Goal: Obtain resource: Download file/media

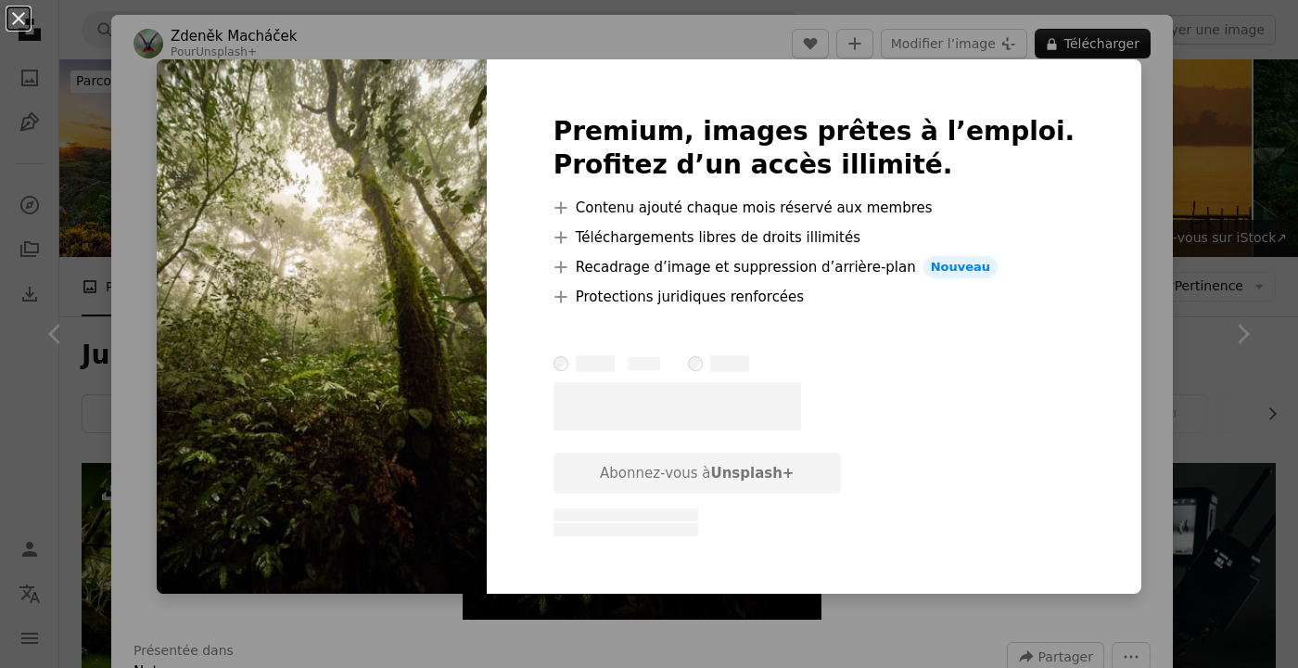
scroll to position [1449, 0]
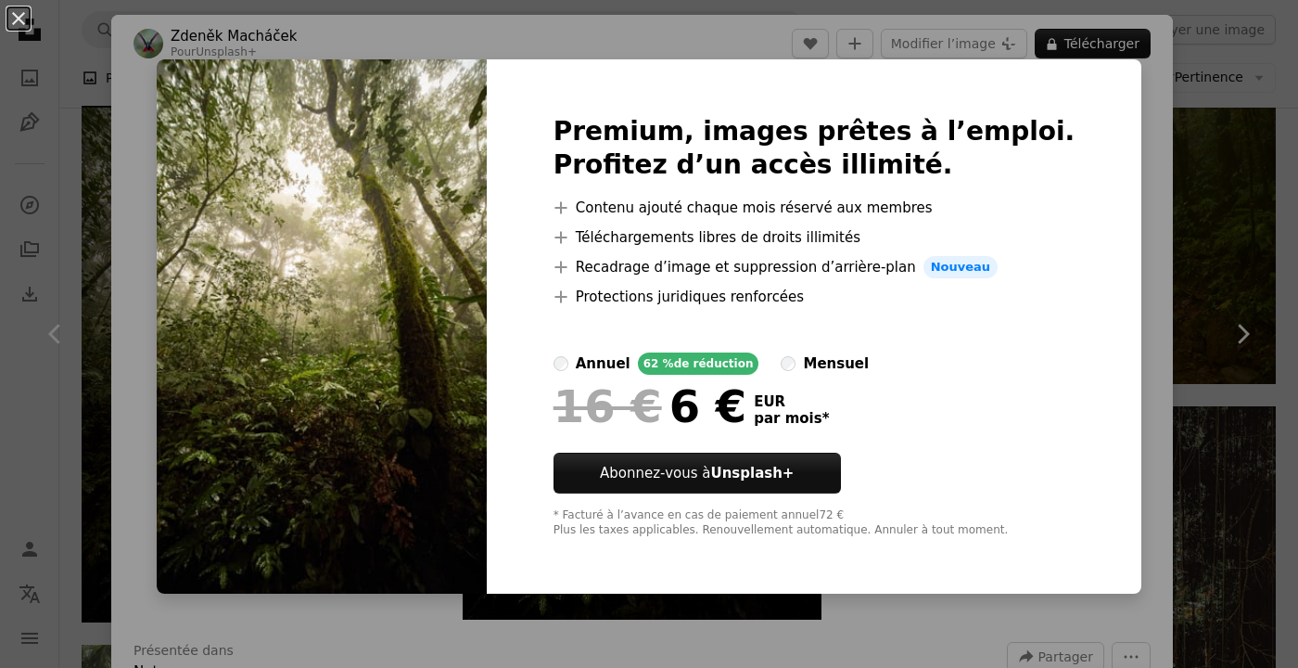
click at [1123, 217] on div "An X shape Premium, images prêtes à l’emploi. Profitez d’un accès illimité. A p…" at bounding box center [649, 334] width 1298 height 668
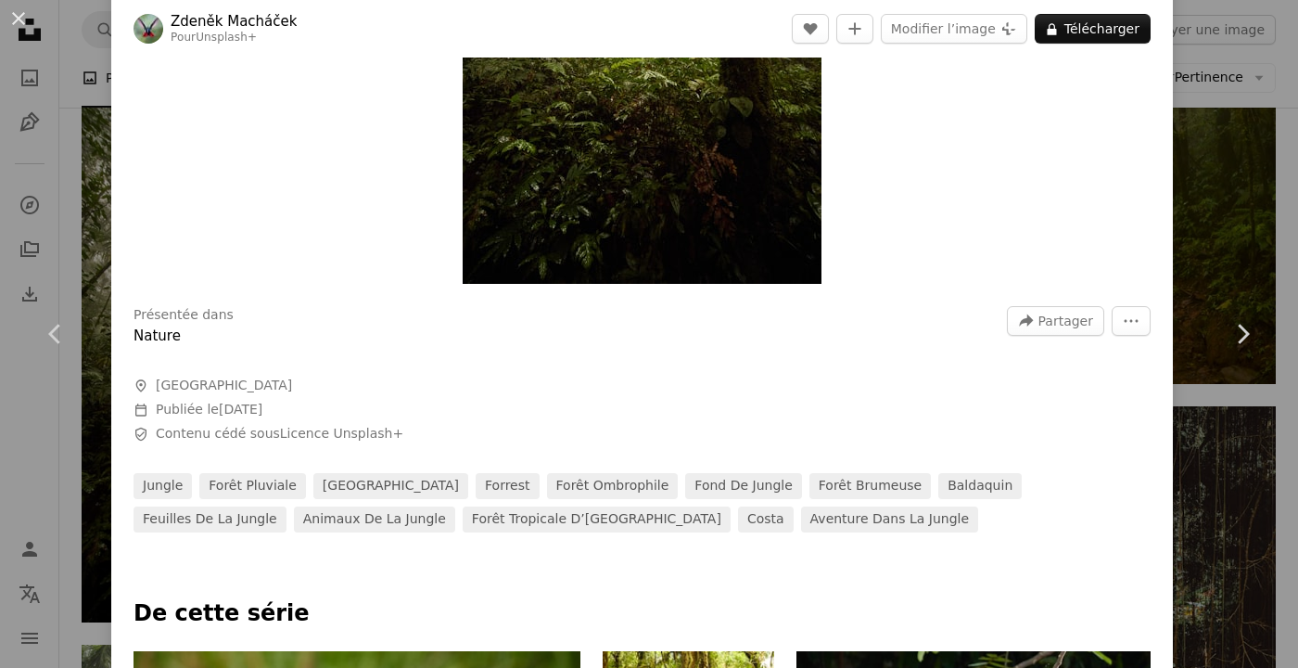
scroll to position [355, 0]
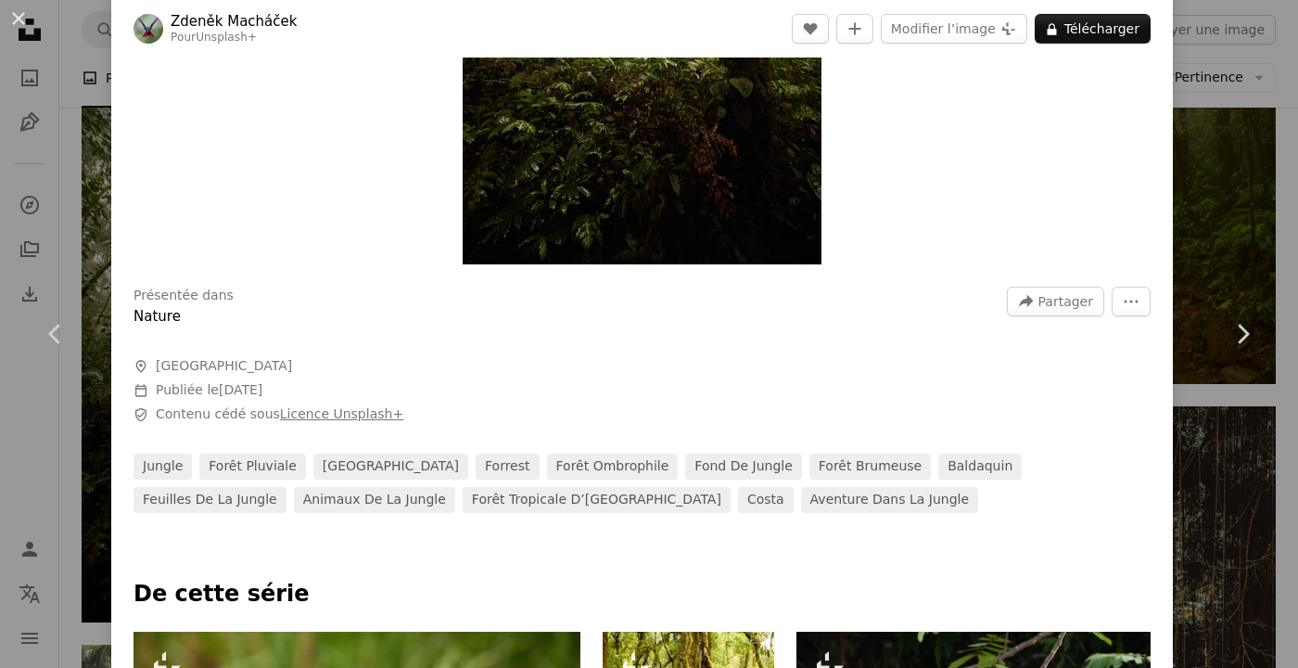
click at [317, 421] on link "Licence Unsplash+" at bounding box center [341, 413] width 123 height 15
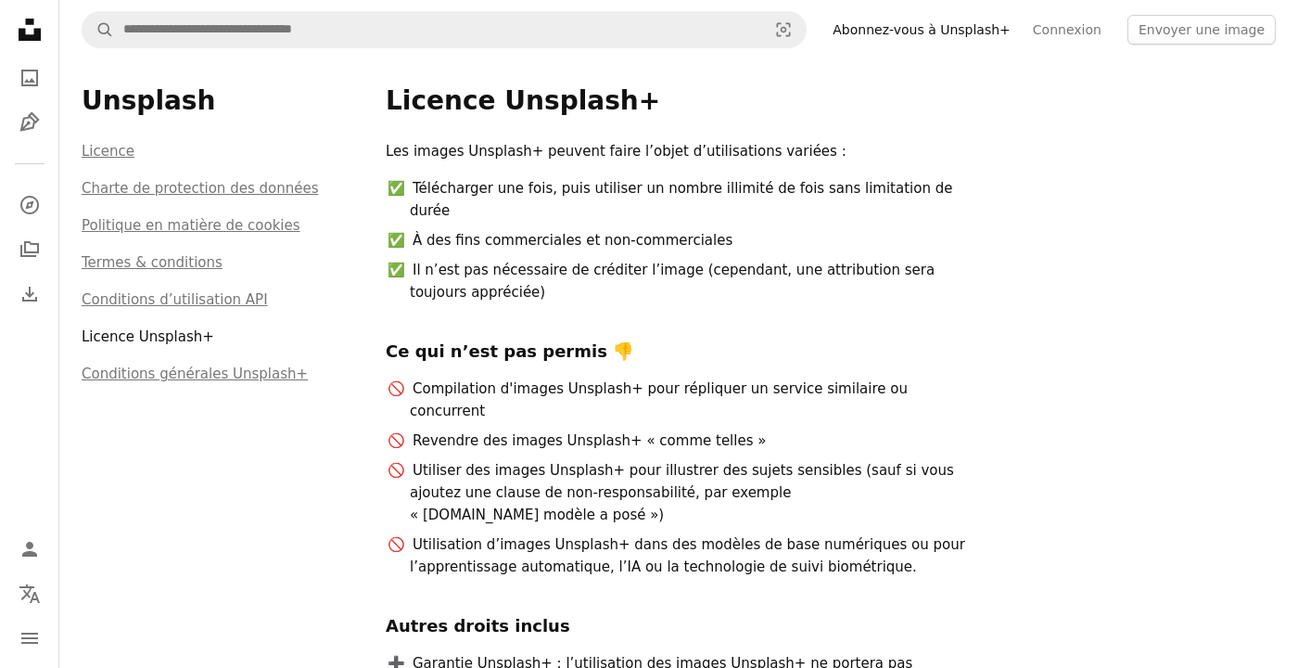
scroll to position [28, 0]
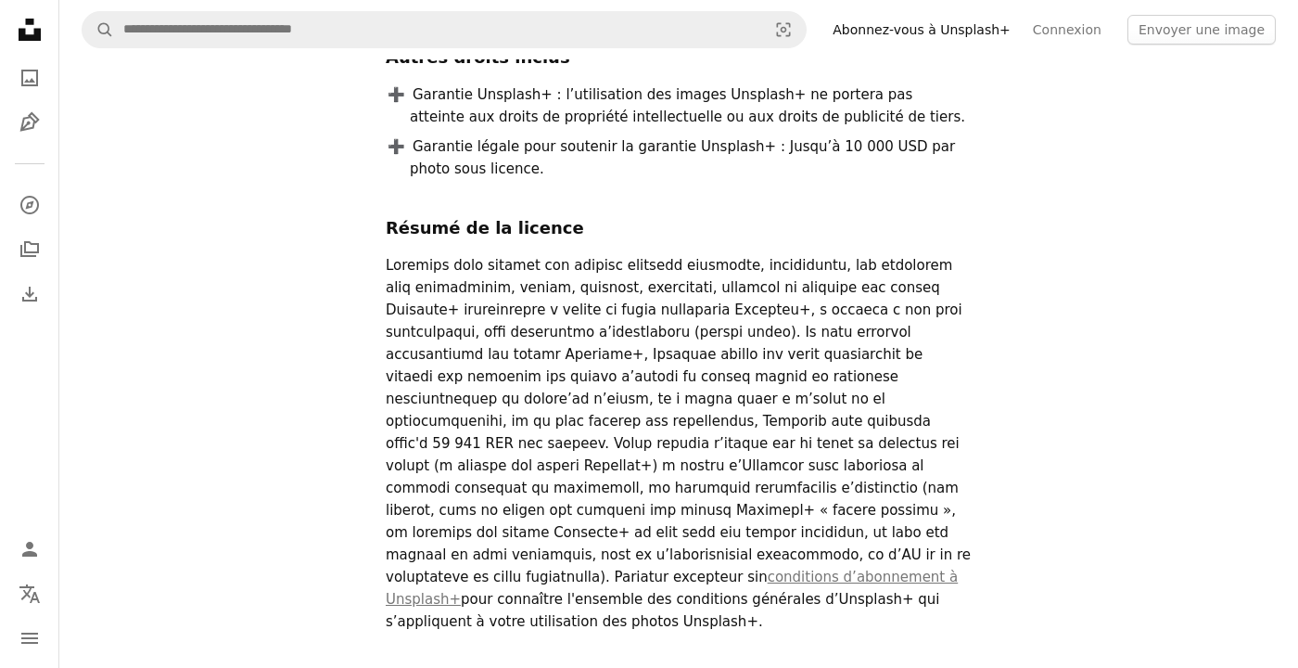
click at [1020, 449] on div "Les images Unsplash+ peuvent faire l’objet d’utilisations variées : Télécharger…" at bounding box center [831, 124] width 890 height 1105
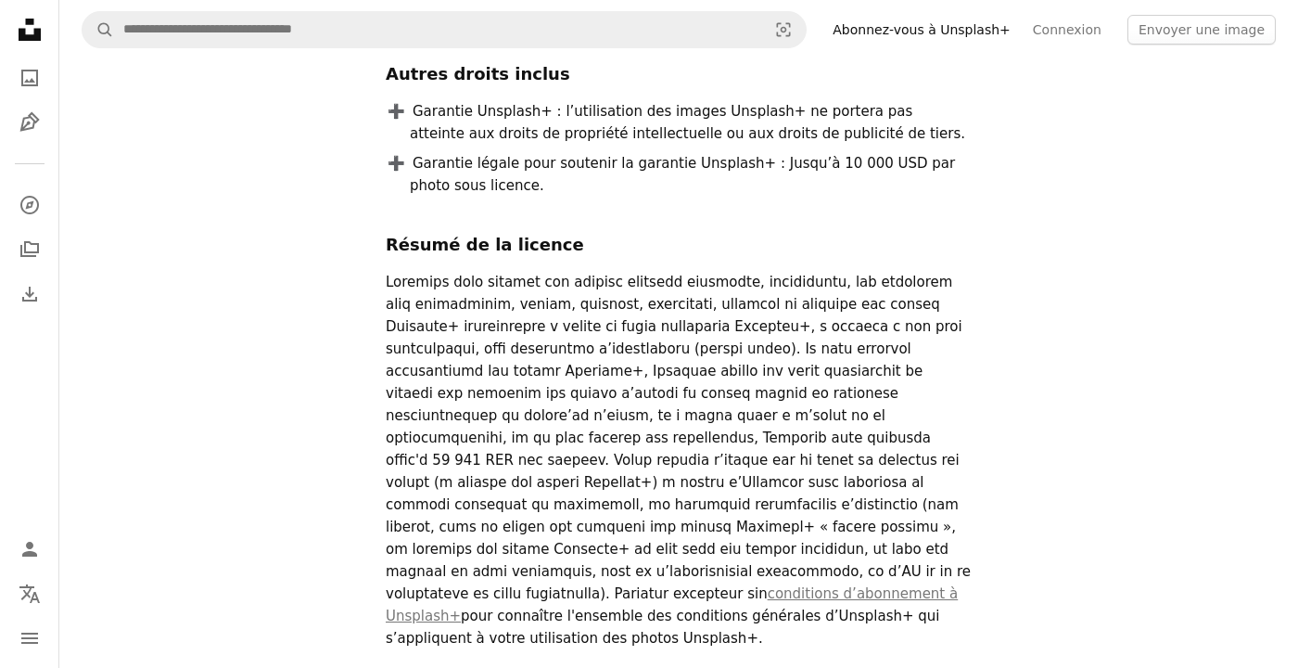
click at [1021, 493] on div "Les images Unsplash+ peuvent faire l’objet d’utilisations variées : Télécharger…" at bounding box center [831, 140] width 890 height 1105
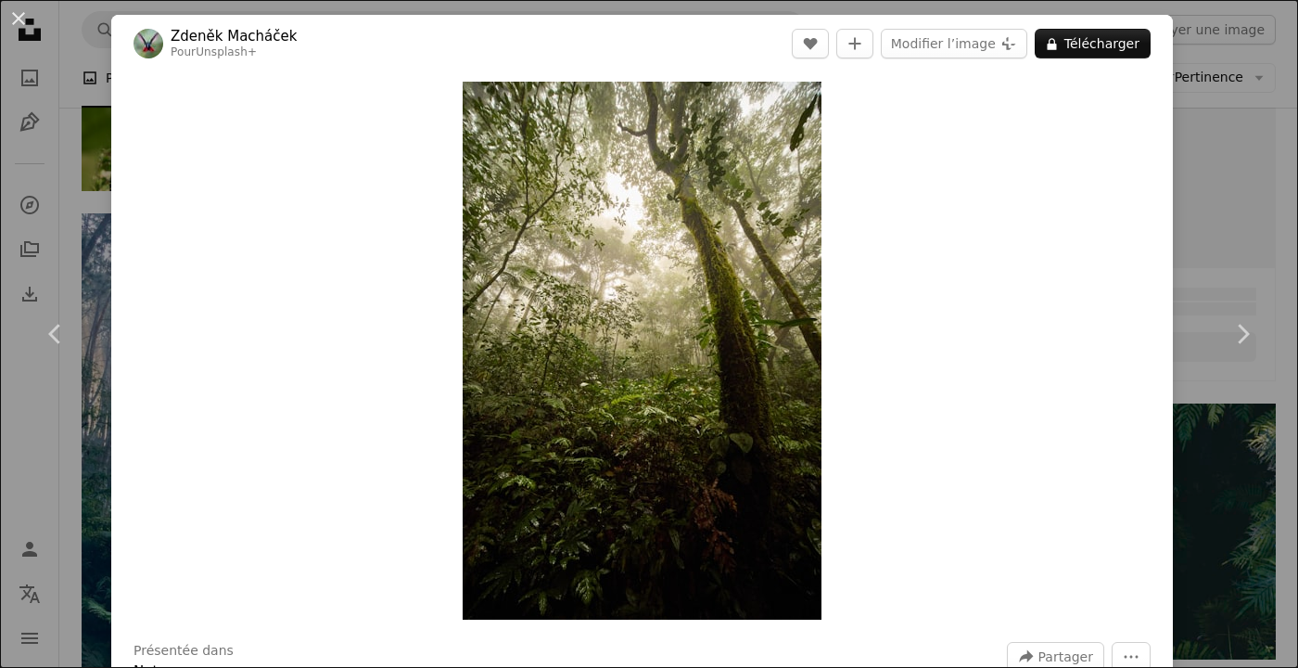
scroll to position [1449, 0]
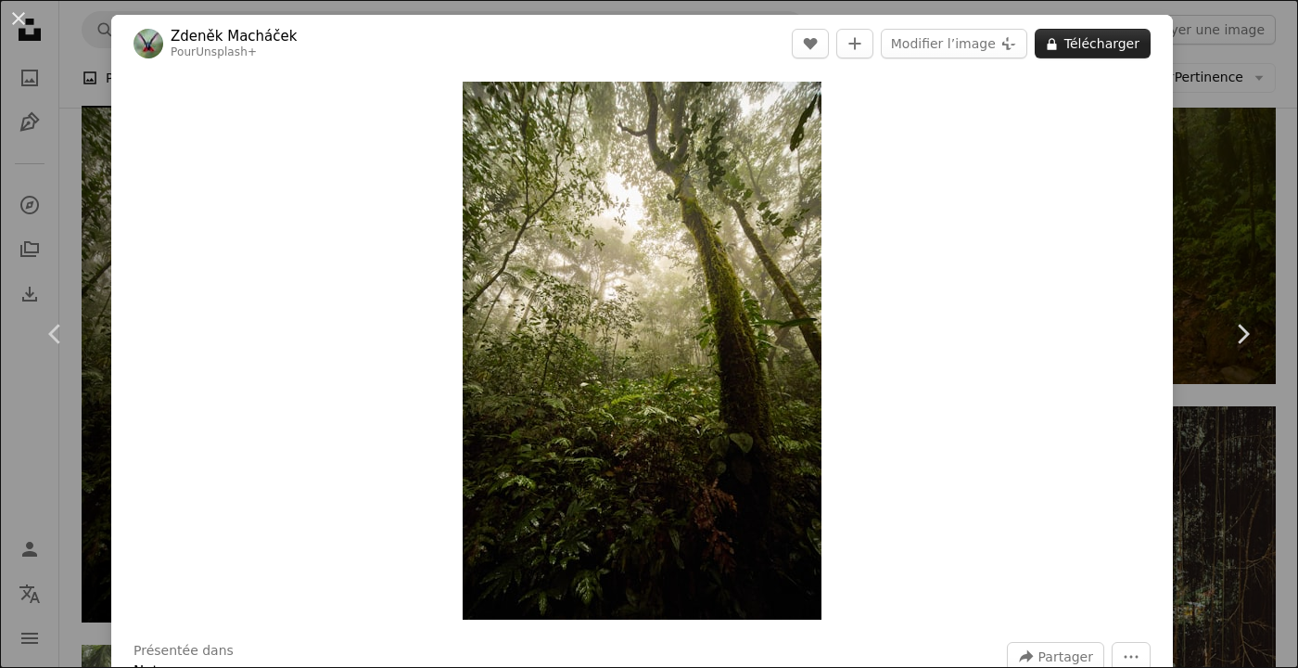
click at [1105, 45] on button "A lock Télécharger" at bounding box center [1093, 44] width 116 height 30
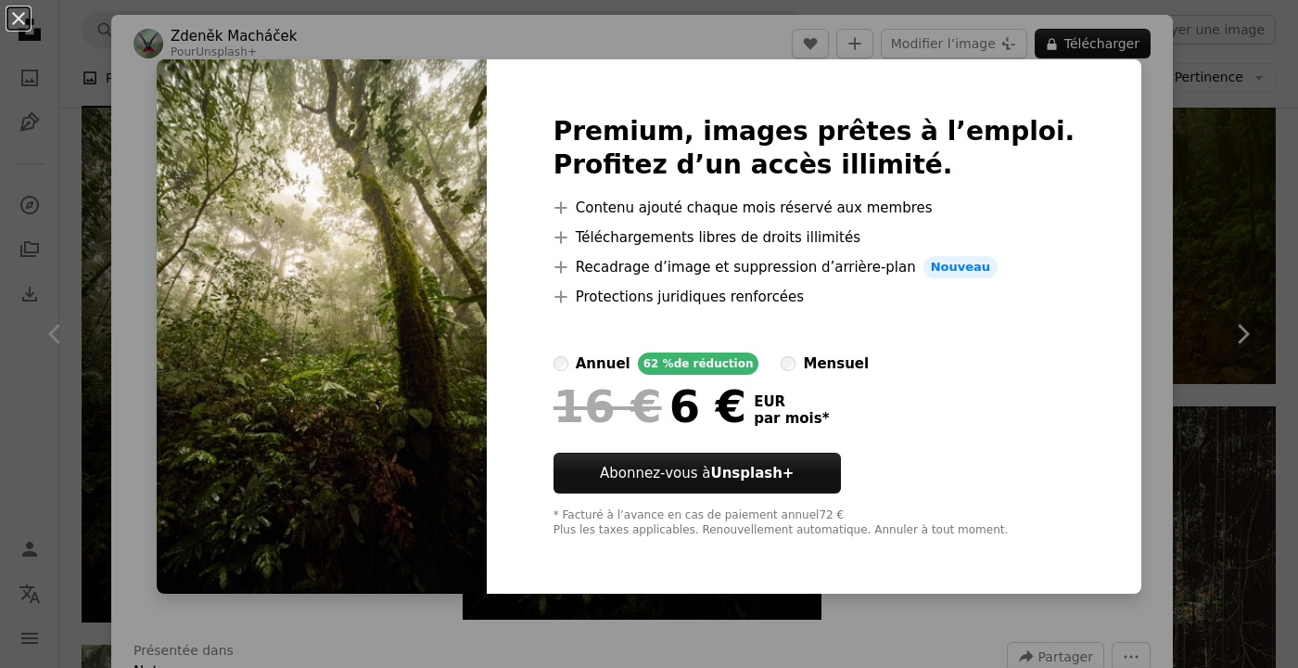
click at [1141, 294] on div "An X shape Premium, images prêtes à l’emploi. Profitez d’un accès illimité. A p…" at bounding box center [649, 334] width 1298 height 668
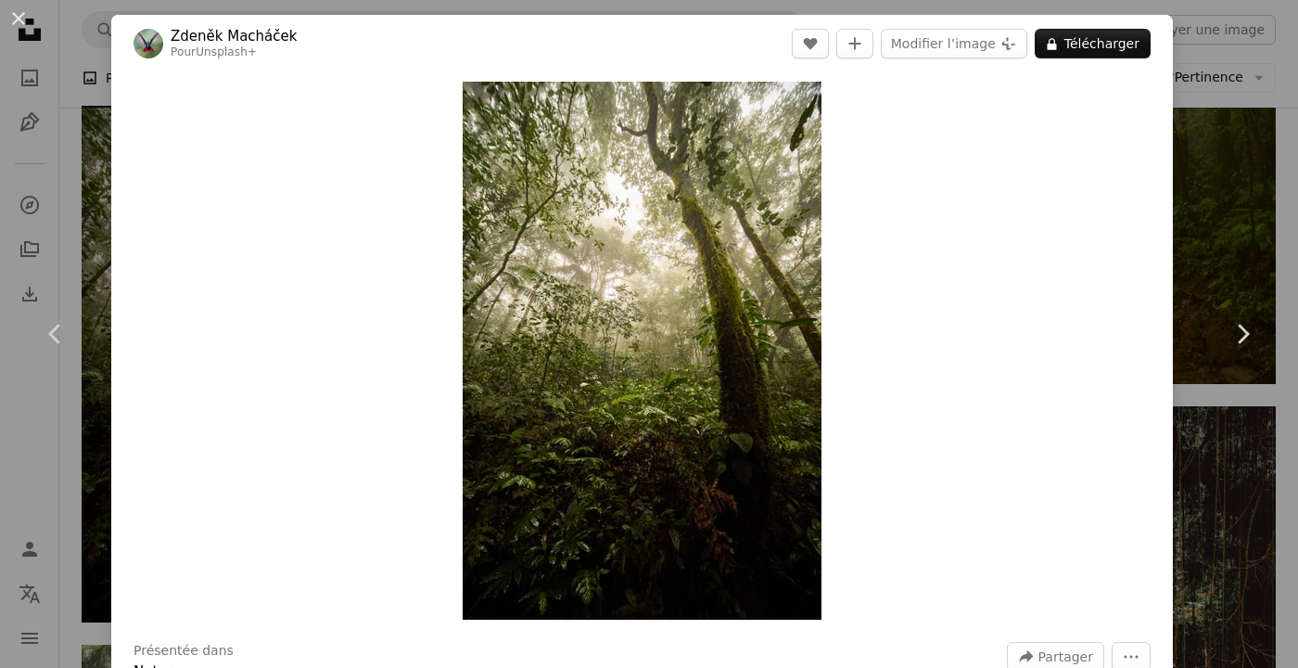
click at [1232, 127] on div "An X shape Chevron left Chevron right [PERSON_NAME] Pour Unsplash+ A heart A pl…" at bounding box center [649, 334] width 1298 height 668
